Goal: Task Accomplishment & Management: Manage account settings

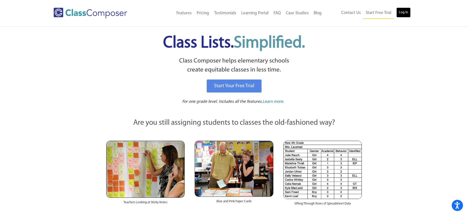
click at [405, 16] on link "Log In" at bounding box center [403, 13] width 14 height 10
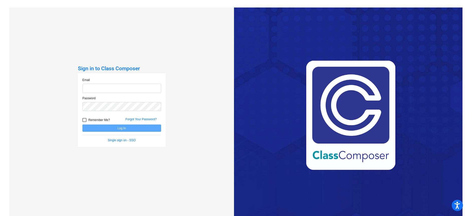
type input "[EMAIL_ADDRESS][DOMAIN_NAME]"
click at [133, 126] on button "Log In" at bounding box center [121, 128] width 79 height 7
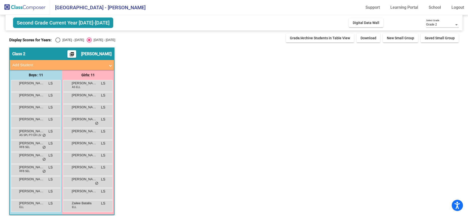
scroll to position [4, 0]
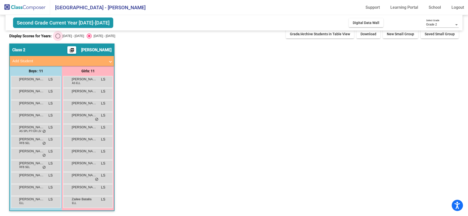
click at [58, 38] on div "Select an option" at bounding box center [57, 36] width 5 height 5
click at [58, 39] on input "[DATE] - [DATE]" at bounding box center [58, 39] width 0 height 0
radio input "true"
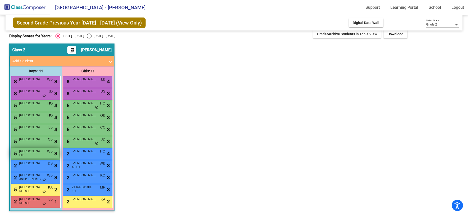
click at [23, 153] on span "[PERSON_NAME]" at bounding box center [31, 151] width 25 height 5
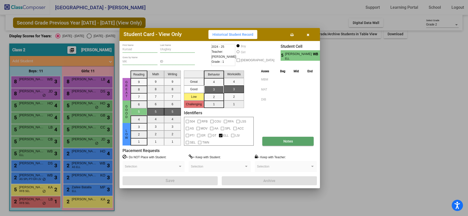
click at [295, 141] on button "Notes" at bounding box center [287, 141] width 51 height 9
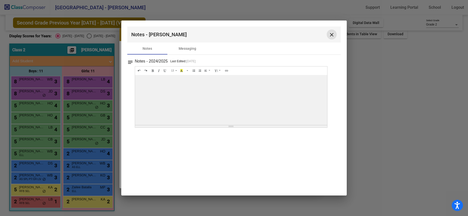
click at [332, 33] on mat-icon "close" at bounding box center [332, 35] width 6 height 6
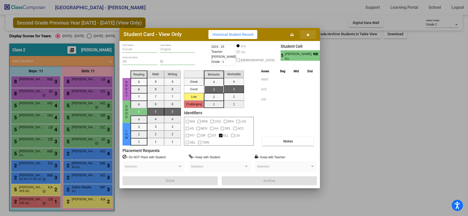
click at [307, 33] on icon "button" at bounding box center [308, 35] width 3 height 4
